Goal: Information Seeking & Learning: Learn about a topic

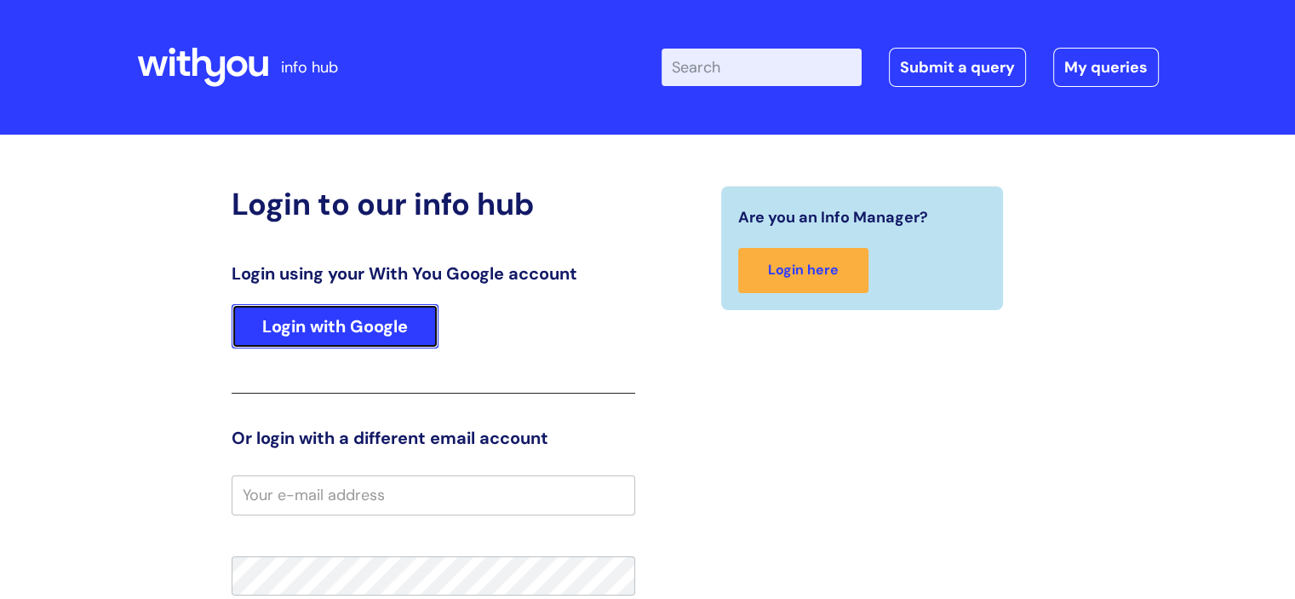
click at [388, 333] on link "Login with Google" at bounding box center [335, 326] width 207 height 44
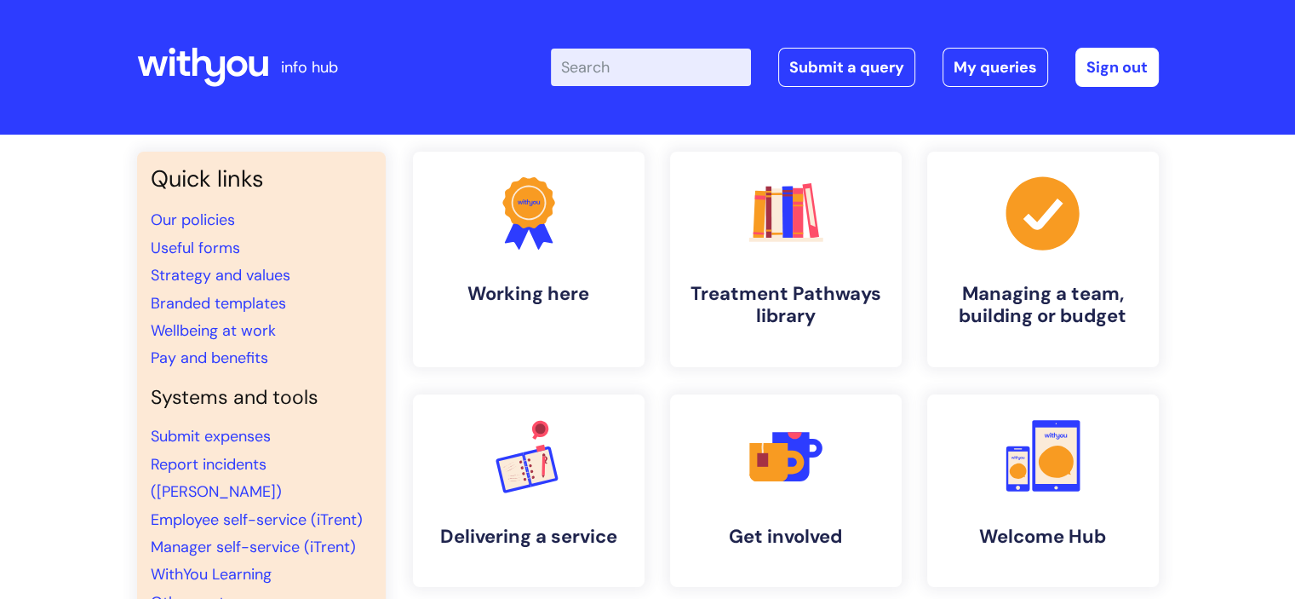
click at [646, 69] on input "Enter your search term here..." at bounding box center [651, 67] width 200 height 37
type input "sick"
click button "Search" at bounding box center [0, 0] width 0 height 0
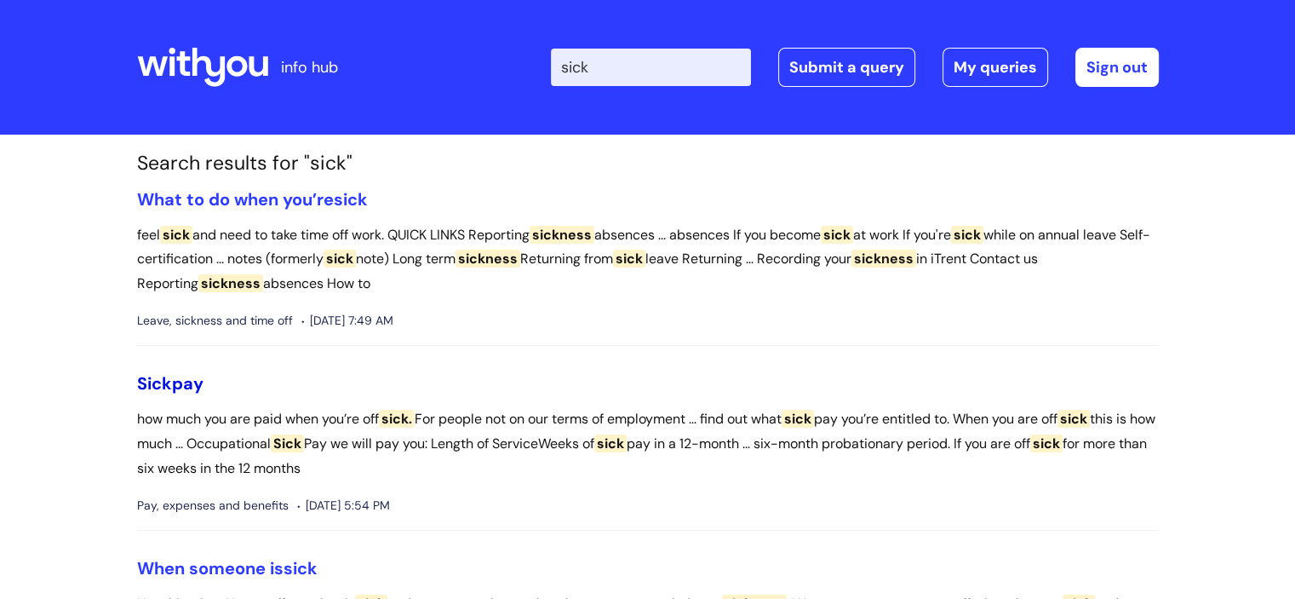
click at [184, 387] on link "Sick pay" at bounding box center [170, 383] width 66 height 22
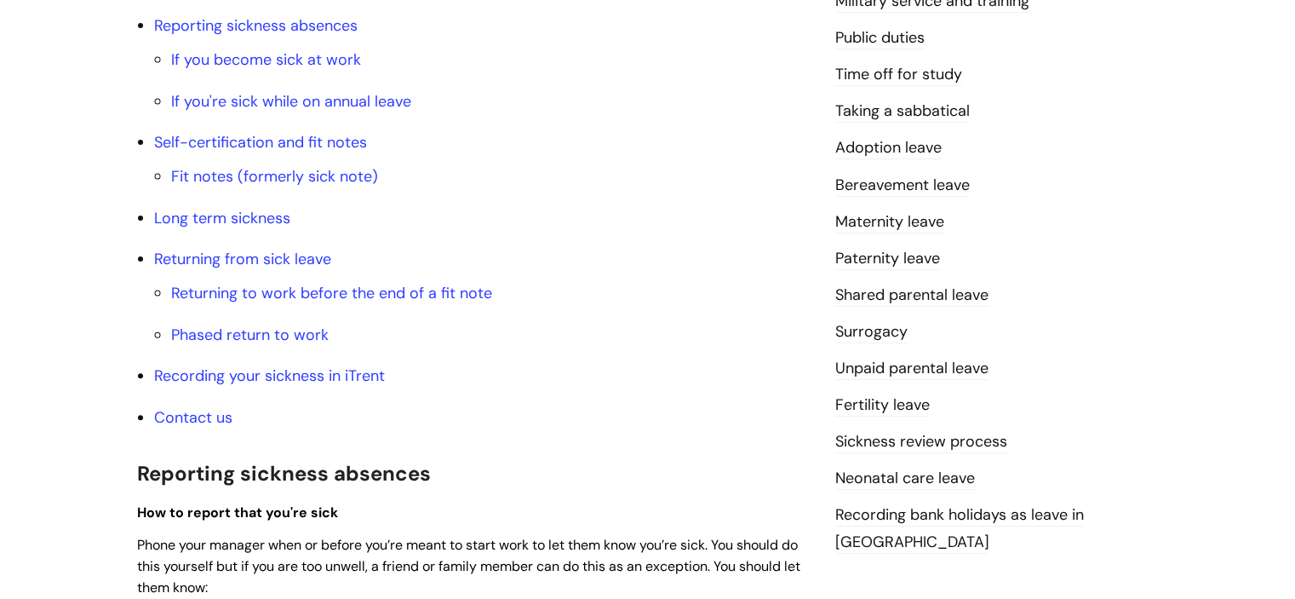
scroll to position [511, 0]
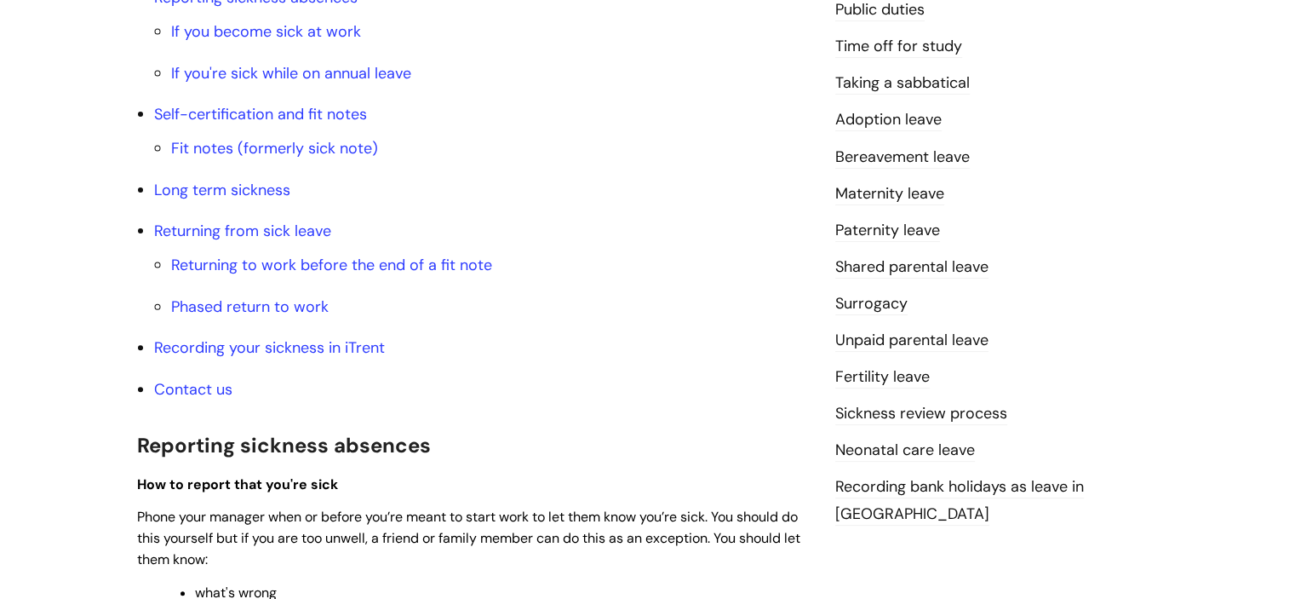
drag, startPoint x: 215, startPoint y: 192, endPoint x: 229, endPoint y: 201, distance: 17.2
click at [229, 201] on li "Long term sickness" at bounding box center [482, 189] width 656 height 27
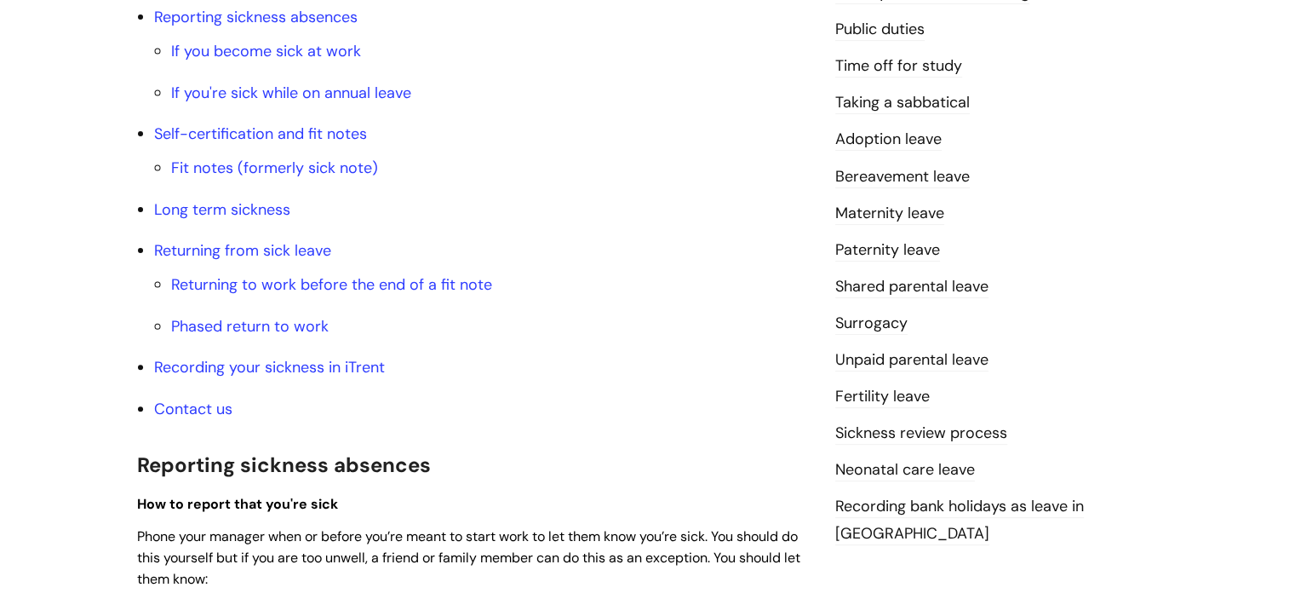
scroll to position [480, 0]
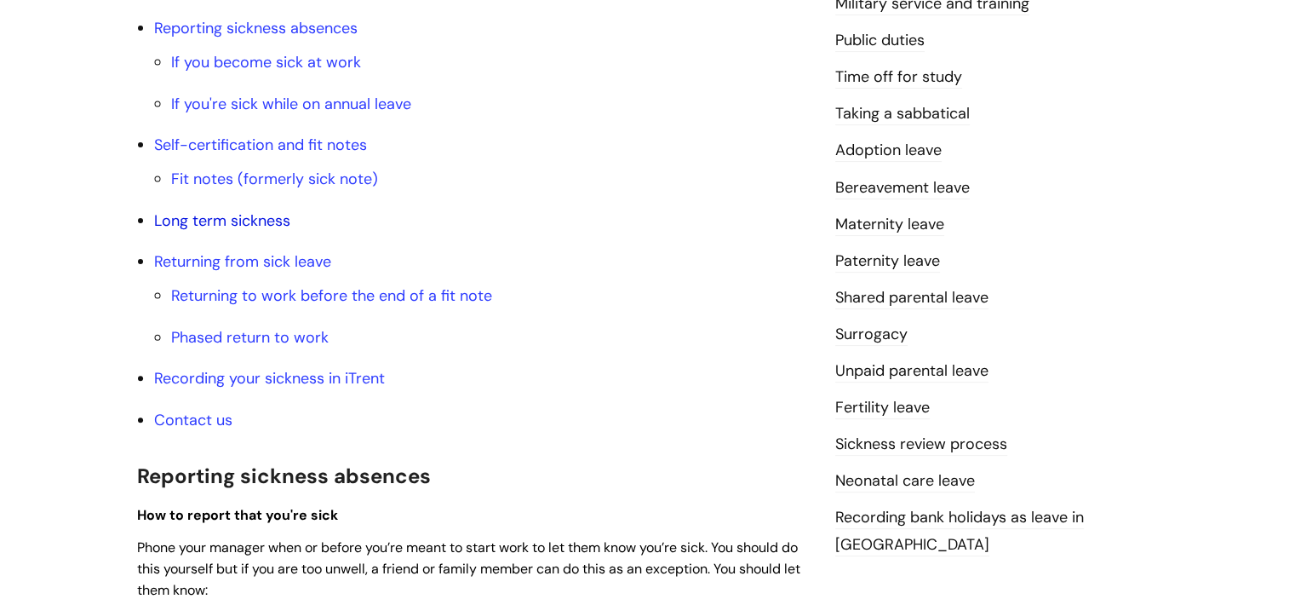
click at [232, 212] on link "Long term sickness" at bounding box center [222, 220] width 136 height 20
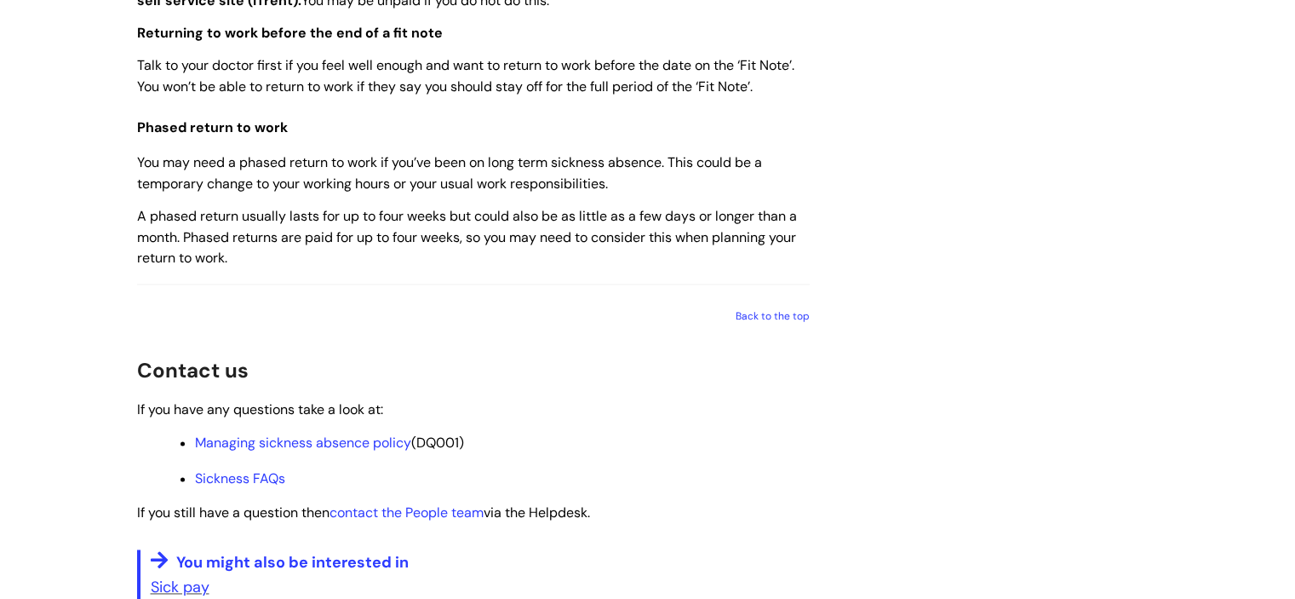
scroll to position [2518, 0]
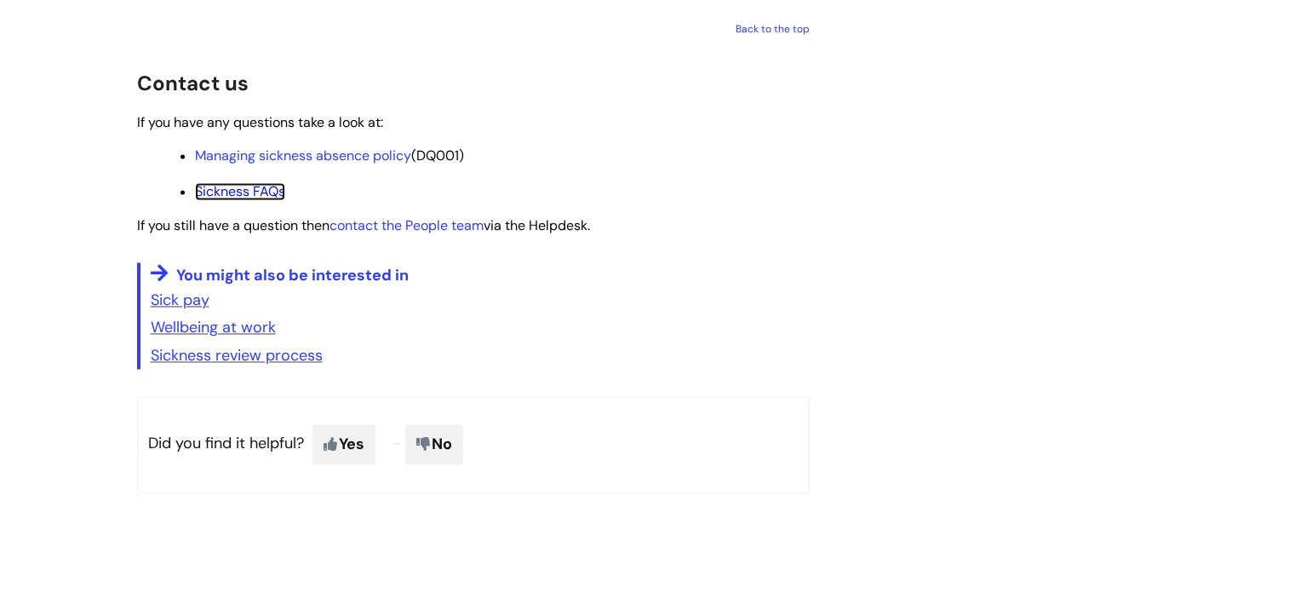
click at [273, 200] on link "Sickness FAQs" at bounding box center [240, 191] width 90 height 18
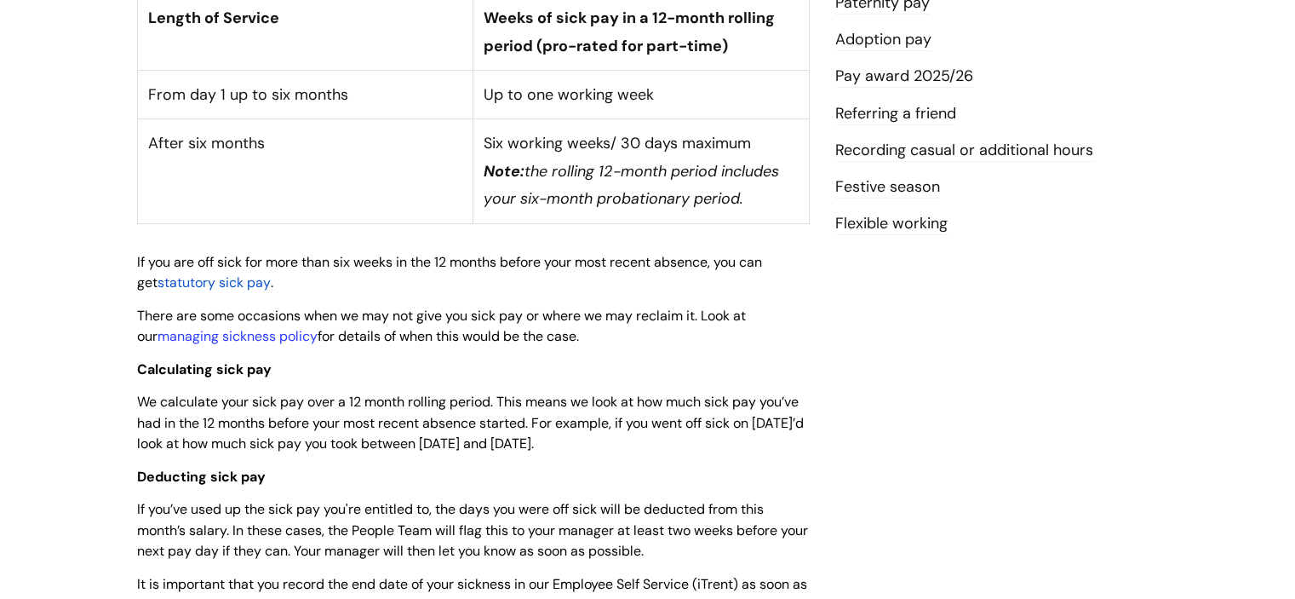
scroll to position [534, 0]
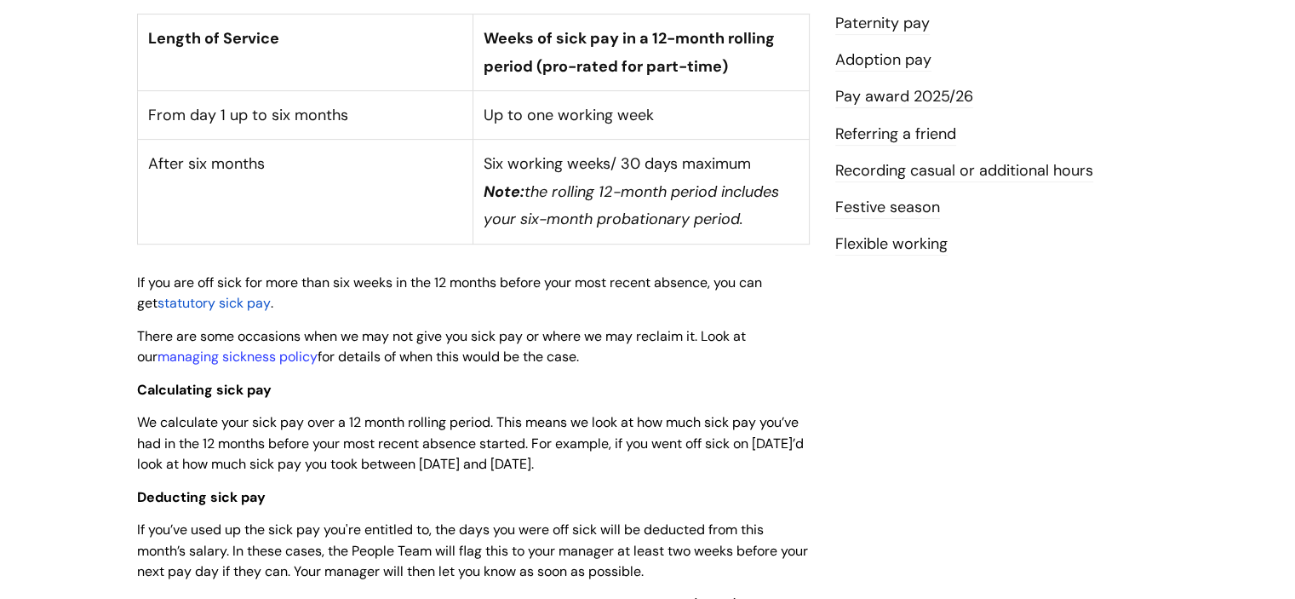
click at [201, 294] on span "statutory sick pay" at bounding box center [214, 303] width 113 height 18
